Goal: Task Accomplishment & Management: Use online tool/utility

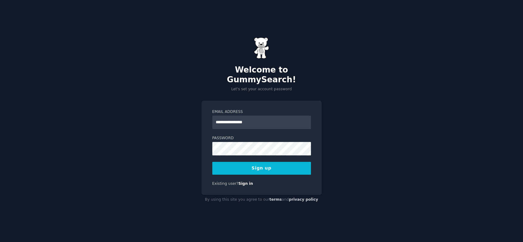
type input "**********"
click at [212, 156] on div at bounding box center [212, 156] width 0 height 0
click at [260, 163] on button "Sign up" at bounding box center [261, 168] width 99 height 13
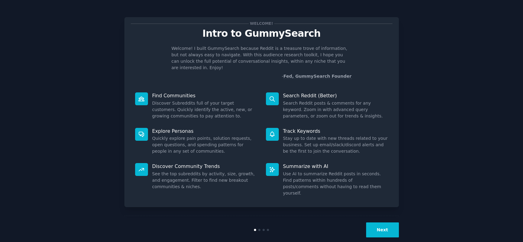
click at [381, 223] on button "Next" at bounding box center [382, 230] width 33 height 15
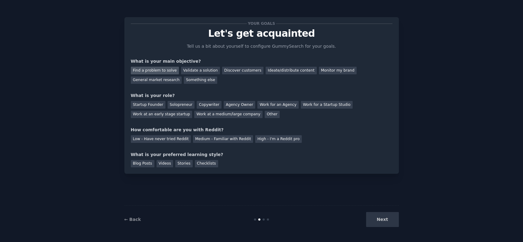
click at [155, 72] on div "Find a problem to solve" at bounding box center [155, 71] width 48 height 8
click at [195, 70] on div "Validate a solution" at bounding box center [200, 71] width 39 height 8
click at [150, 72] on div "Find a problem to solve" at bounding box center [155, 71] width 48 height 8
click at [145, 105] on div "Startup Founder" at bounding box center [148, 105] width 35 height 8
click at [166, 138] on div "Low - Have never tried Reddit" at bounding box center [161, 139] width 60 height 8
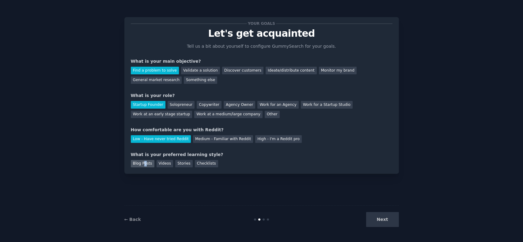
click at [145, 164] on div "Blog Posts" at bounding box center [143, 164] width 24 height 8
click at [386, 214] on button "Next" at bounding box center [382, 219] width 33 height 15
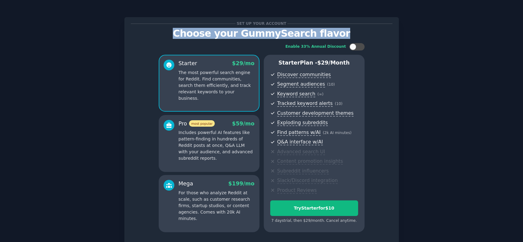
drag, startPoint x: 181, startPoint y: 32, endPoint x: 354, endPoint y: 32, distance: 172.7
click at [353, 32] on p "Choose your GummySearch flavor" at bounding box center [261, 33] width 261 height 11
click at [409, 33] on div "Set up your account Choose your GummySearch flavor Enable 33% Annual Discount S…" at bounding box center [261, 145] width 505 height 273
drag, startPoint x: 377, startPoint y: 33, endPoint x: 174, endPoint y: 33, distance: 203.3
click at [180, 33] on p "Choose your GummySearch flavor" at bounding box center [261, 33] width 261 height 11
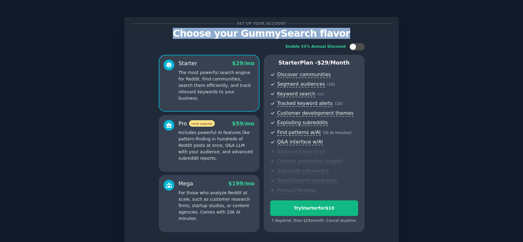
click at [173, 33] on p "Choose your GummySearch flavor" at bounding box center [261, 33] width 261 height 11
drag, startPoint x: 144, startPoint y: 37, endPoint x: 389, endPoint y: 36, distance: 245.2
click at [388, 36] on div "Set up your account Choose your GummySearch flavor Enable 33% Annual Discount S…" at bounding box center [261, 145] width 505 height 273
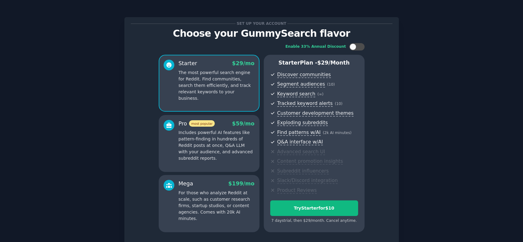
click at [412, 39] on div "Set up your account Choose your GummySearch flavor Enable 33% Annual Discount S…" at bounding box center [261, 145] width 505 height 273
click at [212, 77] on p "The most powerful search engine for Reddit. Find communities, search them effic…" at bounding box center [216, 85] width 76 height 32
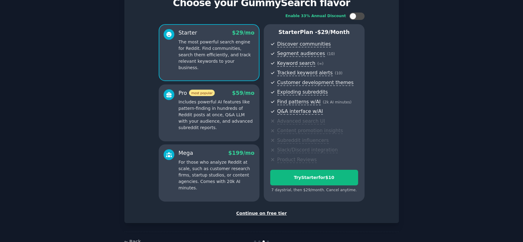
scroll to position [48, 0]
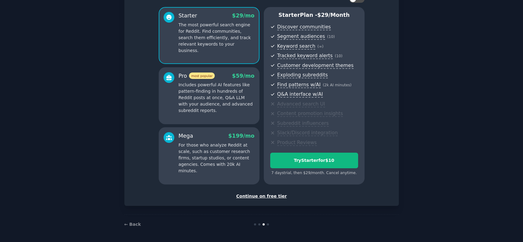
click at [263, 195] on div "Continue on free tier" at bounding box center [261, 196] width 261 height 6
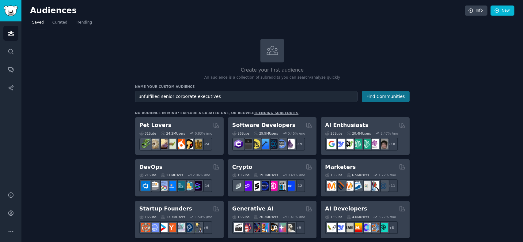
type input "unfulfilled senior corporate executives"
click at [393, 99] on button "Find Communities" at bounding box center [386, 96] width 48 height 11
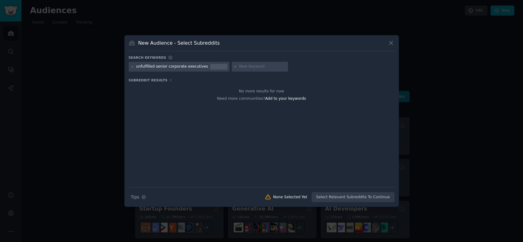
click at [185, 67] on div "unfulfilled senior corporate executives" at bounding box center [172, 67] width 72 height 6
click at [162, 66] on div "unfulfilled senior corporate executives" at bounding box center [172, 67] width 72 height 6
click at [182, 66] on div "unfulfilled senior corporate executives" at bounding box center [172, 67] width 72 height 6
click at [210, 66] on div at bounding box center [218, 67] width 17 height 6
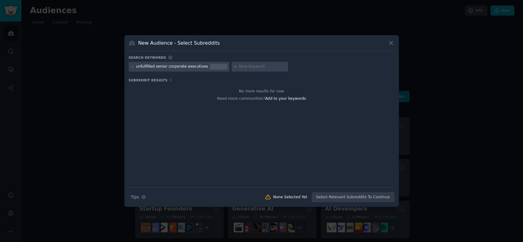
click at [239, 65] on input "text" at bounding box center [262, 67] width 47 height 6
type input "executive"
click at [132, 66] on icon at bounding box center [132, 66] width 3 height 3
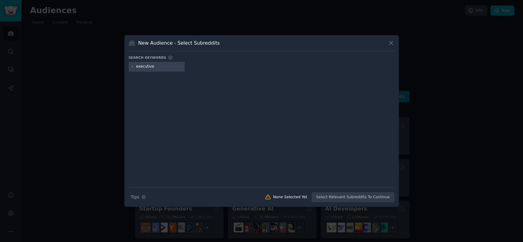
click at [199, 65] on div "executive" at bounding box center [262, 68] width 266 height 12
click at [179, 66] on input "executive" at bounding box center [159, 67] width 47 height 6
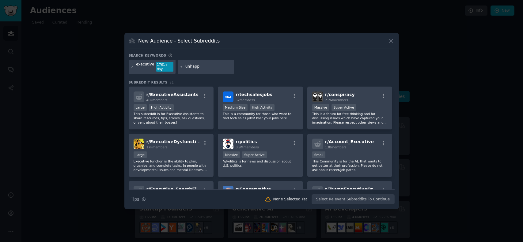
type input "unhappy"
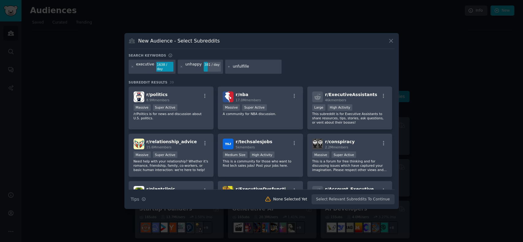
type input "unfulfilled"
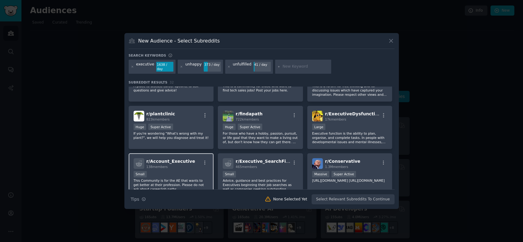
scroll to position [184, 0]
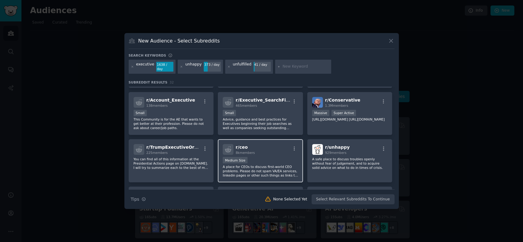
click at [226, 150] on icon at bounding box center [228, 149] width 6 height 6
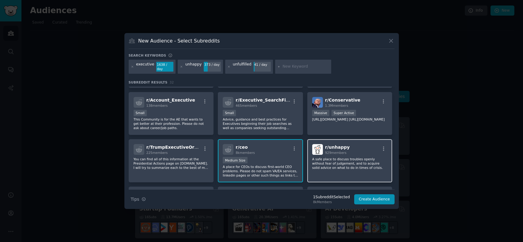
click at [359, 157] on p "A safe place to discuss troubles openly without fear of judgement, and to acqui…" at bounding box center [349, 163] width 75 height 13
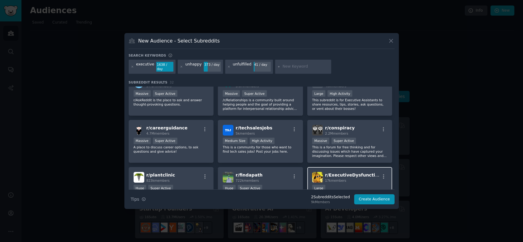
scroll to position [92, 0]
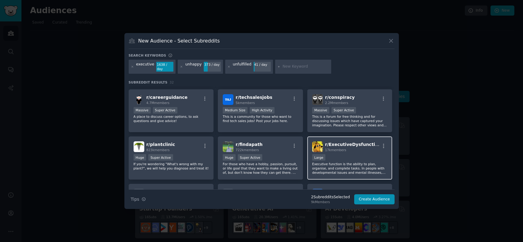
click at [352, 142] on span "r/ ExecutiveDysfunction" at bounding box center [353, 144] width 56 height 5
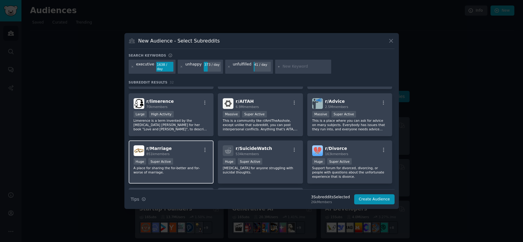
scroll to position [398, 0]
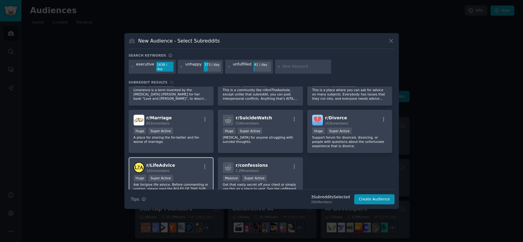
click at [188, 175] on div ">= 95th percentile for submissions / day Huge Super Active" at bounding box center [170, 179] width 75 height 8
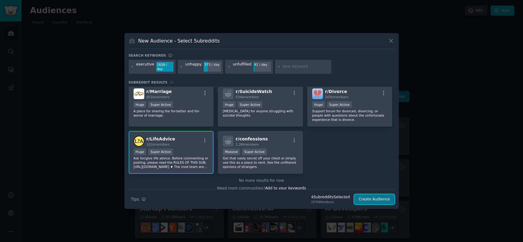
click at [382, 198] on button "Create Audience" at bounding box center [374, 199] width 40 height 10
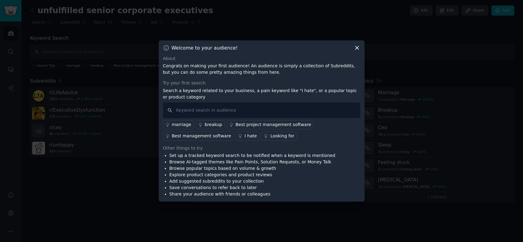
click at [355, 47] on icon at bounding box center [357, 48] width 6 height 6
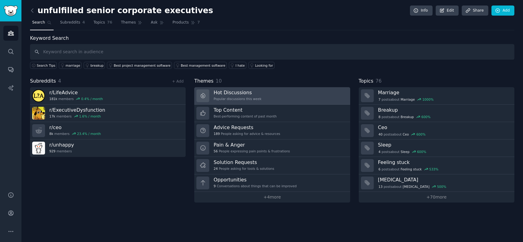
click at [270, 94] on link "Hot Discussions Popular discussions this week" at bounding box center [272, 95] width 156 height 17
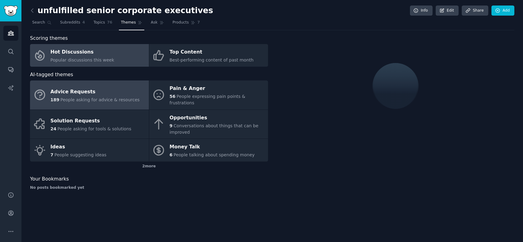
click at [85, 87] on div "Advice Requests" at bounding box center [95, 92] width 89 height 10
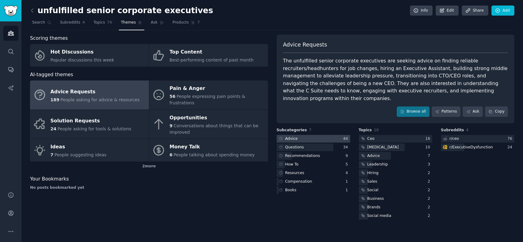
click at [296, 135] on div "Advice" at bounding box center [287, 139] width 22 height 8
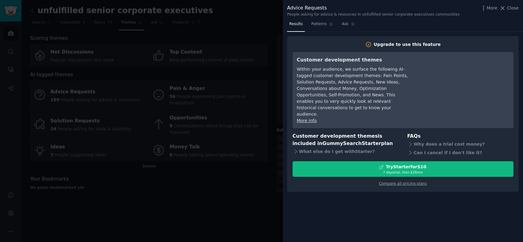
click at [256, 186] on div at bounding box center [261, 121] width 523 height 242
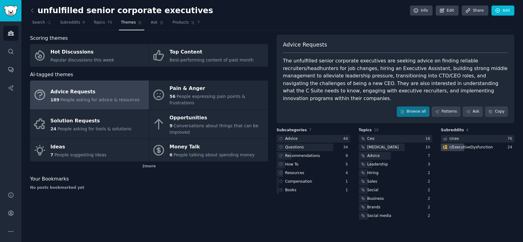
click at [461, 145] on div "r/ ExecutiveDysfunction" at bounding box center [470, 148] width 43 height 6
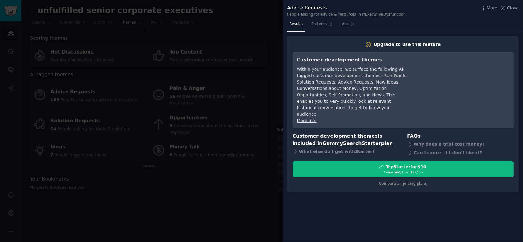
click at [238, 192] on div at bounding box center [261, 121] width 523 height 242
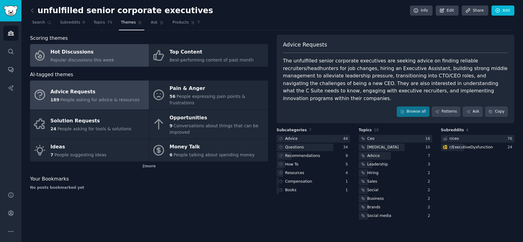
click at [82, 53] on div "Hot Discussions" at bounding box center [83, 52] width 64 height 10
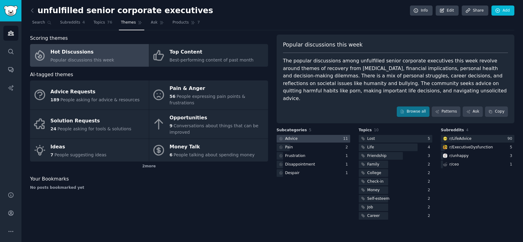
click at [347, 136] on div "11" at bounding box center [346, 139] width 7 height 6
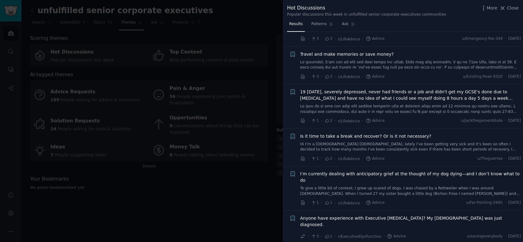
scroll to position [210, 0]
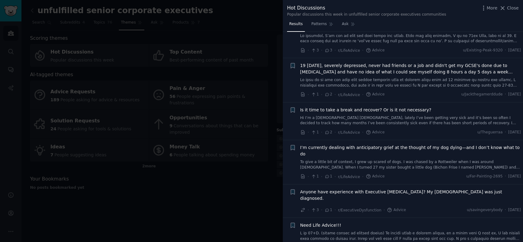
click at [138, 185] on div at bounding box center [261, 121] width 523 height 242
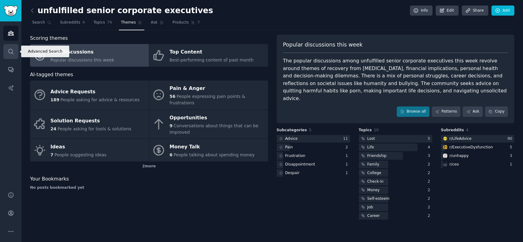
click at [10, 51] on icon "Sidebar" at bounding box center [11, 51] width 6 height 6
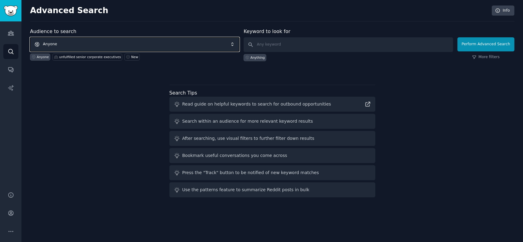
click at [99, 41] on span "Anyone" at bounding box center [134, 44] width 209 height 14
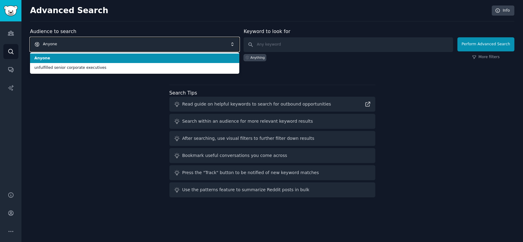
click at [98, 42] on span "Anyone" at bounding box center [134, 44] width 209 height 14
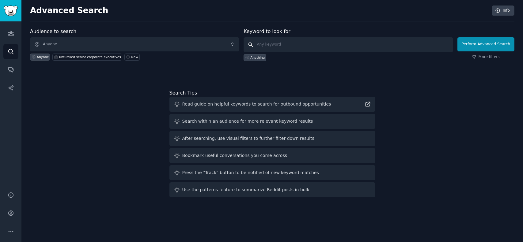
click at [313, 43] on input "text" at bounding box center [347, 44] width 209 height 15
drag, startPoint x: 288, startPoint y: 43, endPoint x: 225, endPoint y: 42, distance: 62.8
click at [225, 42] on form "Audience to search Anyone Anyone unfulfilled senior corporate executives New Ke…" at bounding box center [272, 44] width 484 height 33
type input "ceo depression"
click button "Perform Advanced Search" at bounding box center [485, 44] width 57 height 14
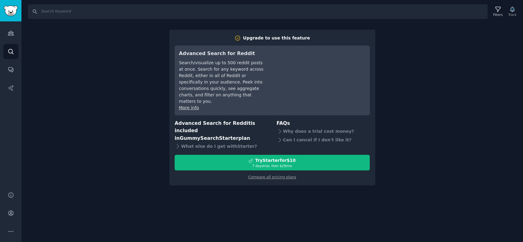
click at [30, 53] on div "Search Filters Track Upgrade to use this feature Advanced Search for Reddit Sea…" at bounding box center [271, 121] width 501 height 242
click at [50, 12] on input "Search" at bounding box center [258, 11] width 460 height 15
type input "ceo depression"
click at [12, 48] on link "Search" at bounding box center [10, 51] width 15 height 15
